Goal: Find specific page/section: Find specific page/section

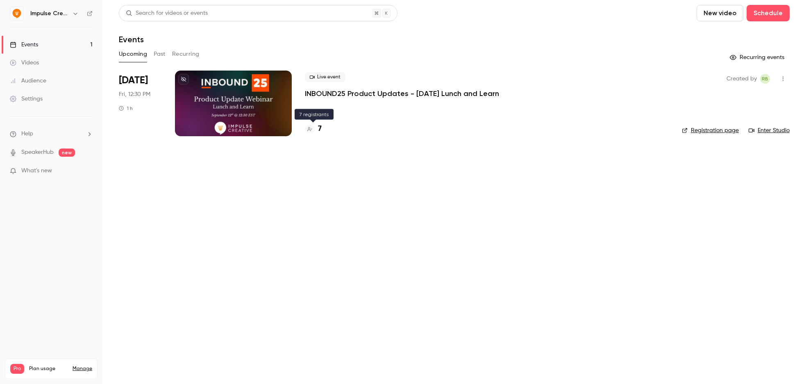
click at [320, 126] on h4 "7" at bounding box center [320, 128] width 4 height 11
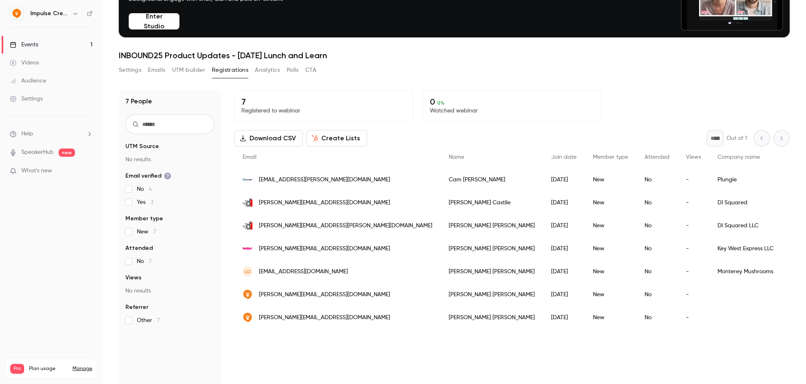
scroll to position [73, 0]
